Goal: Information Seeking & Learning: Learn about a topic

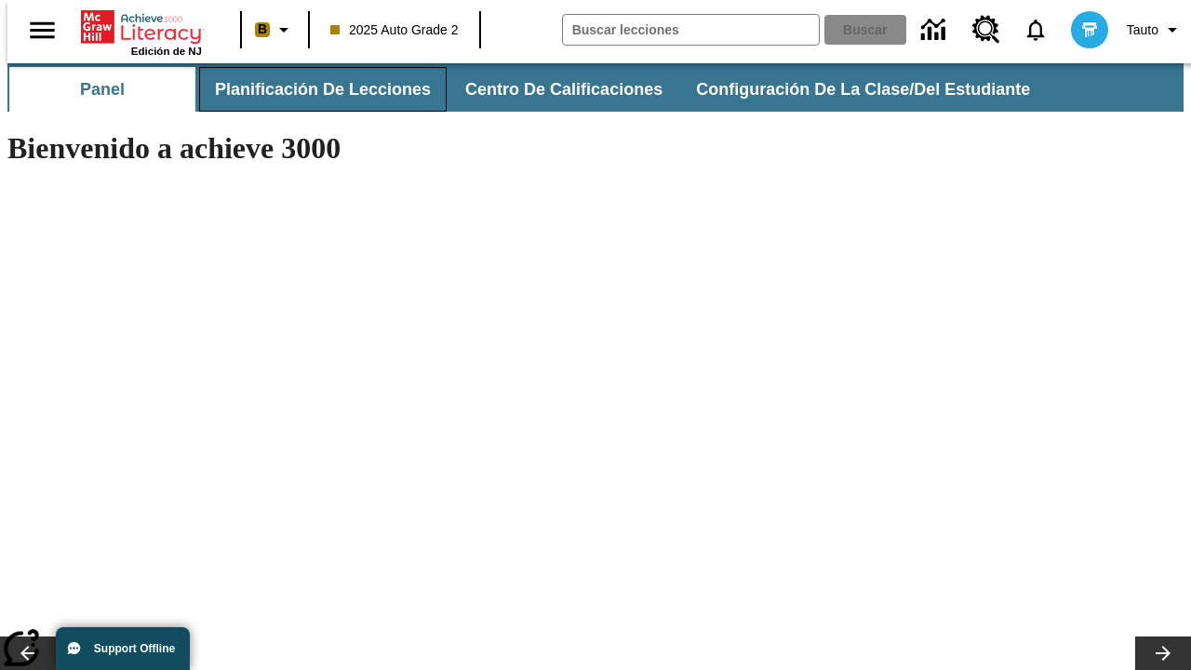
click at [312, 89] on button "Planificación de lecciones" at bounding box center [322, 89] width 247 height 45
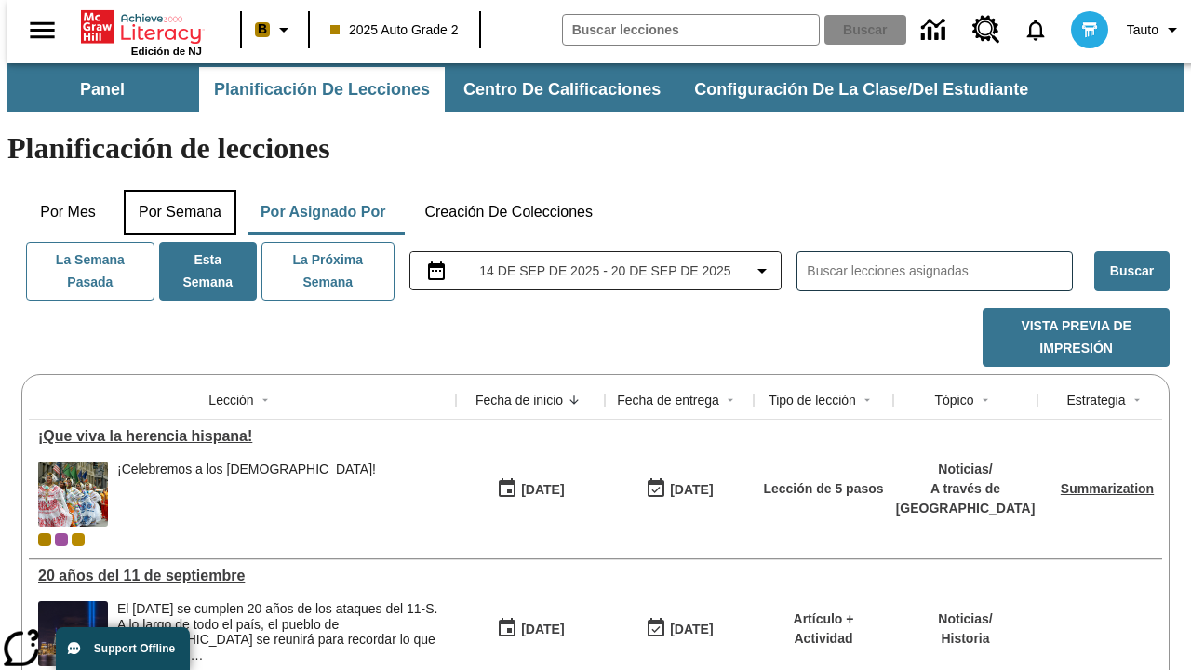
click at [174, 190] on button "Por semana" at bounding box center [180, 212] width 113 height 45
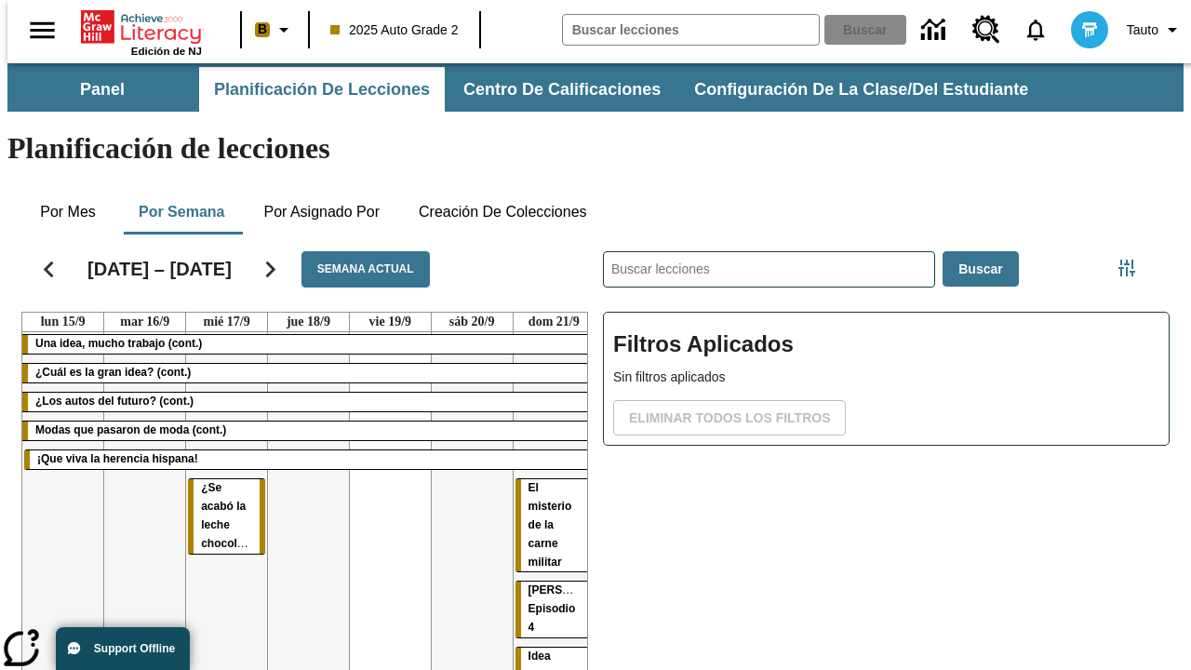
scroll to position [0, 7]
drag, startPoint x: 194, startPoint y: 418, endPoint x: 546, endPoint y: 466, distance: 355.0
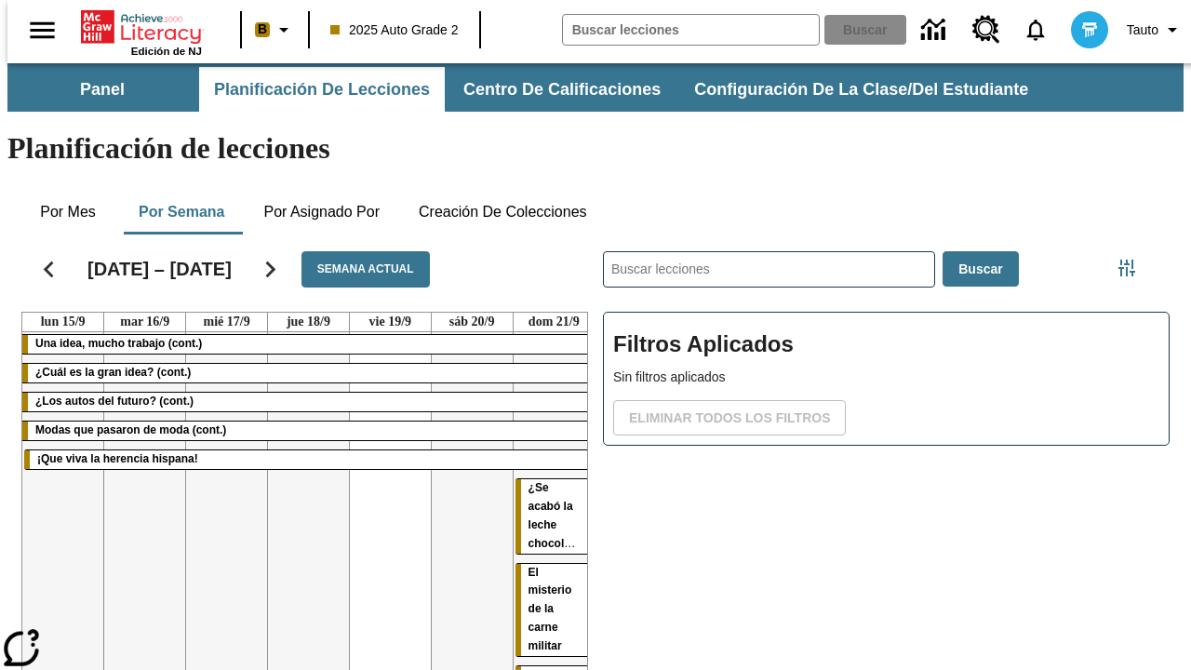
click at [528, 481] on span "¿Se acabó la leche chocolateada?" at bounding box center [567, 515] width 78 height 69
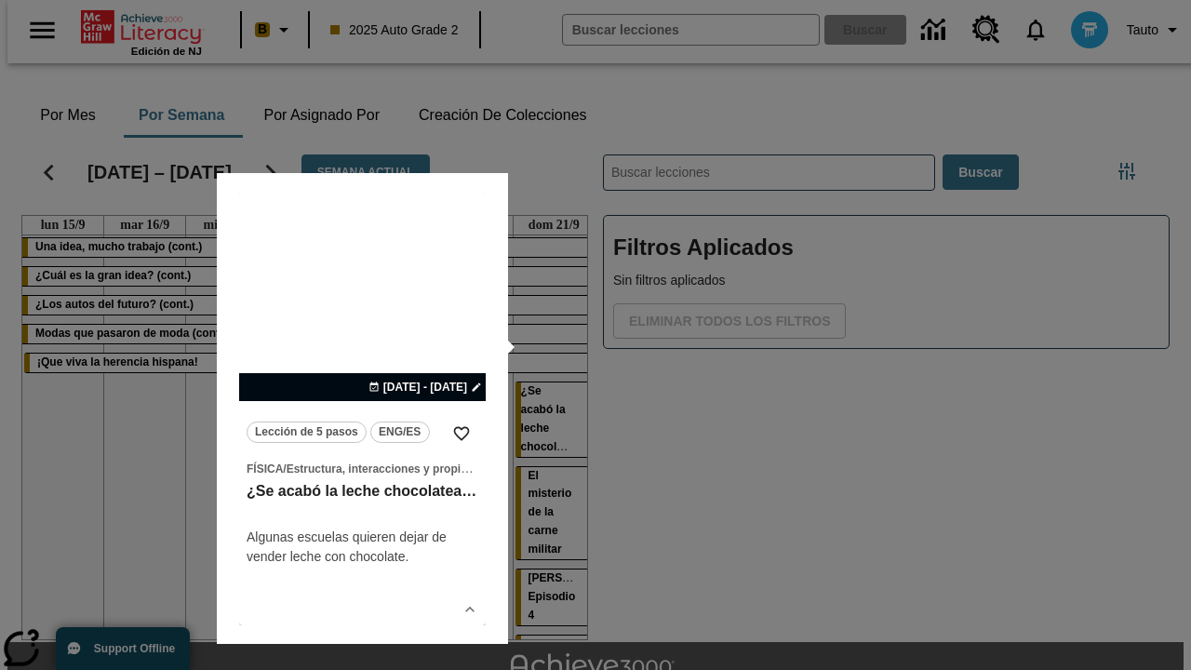
scroll to position [116, 0]
